Goal: Information Seeking & Learning: Learn about a topic

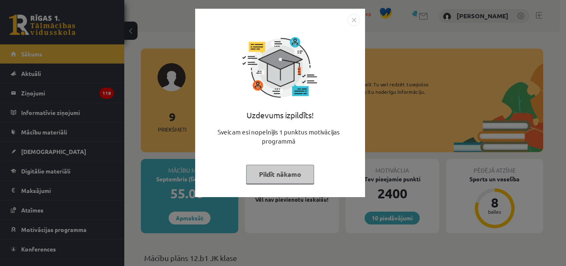
click at [269, 177] on button "Pildīt nākamo" at bounding box center [280, 174] width 68 height 19
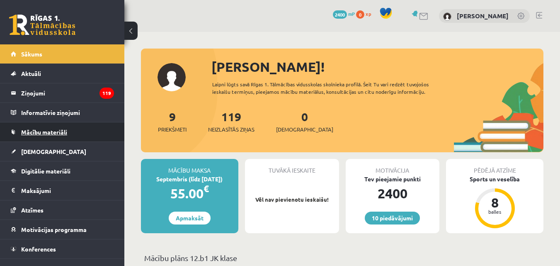
click at [21, 133] on link "Mācību materiāli" at bounding box center [62, 131] width 103 height 19
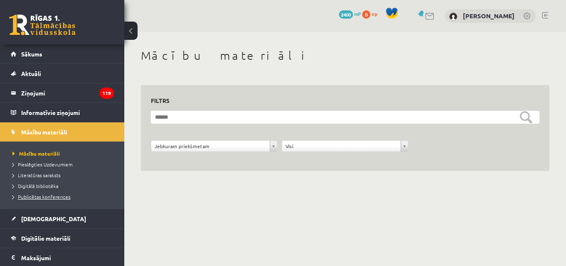
click at [37, 196] on span "Publicētas konferences" at bounding box center [41, 196] width 58 height 7
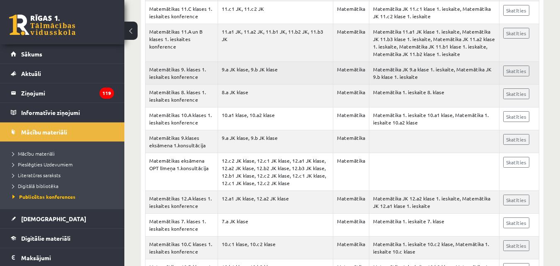
scroll to position [1960, 0]
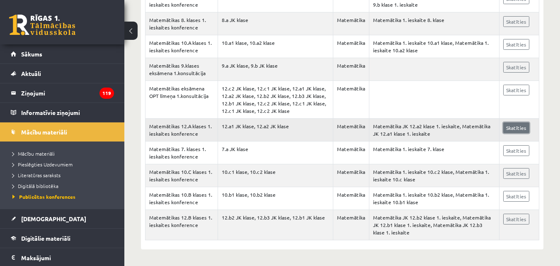
click at [510, 126] on link "Skatīties" at bounding box center [516, 127] width 26 height 11
